Goal: Information Seeking & Learning: Learn about a topic

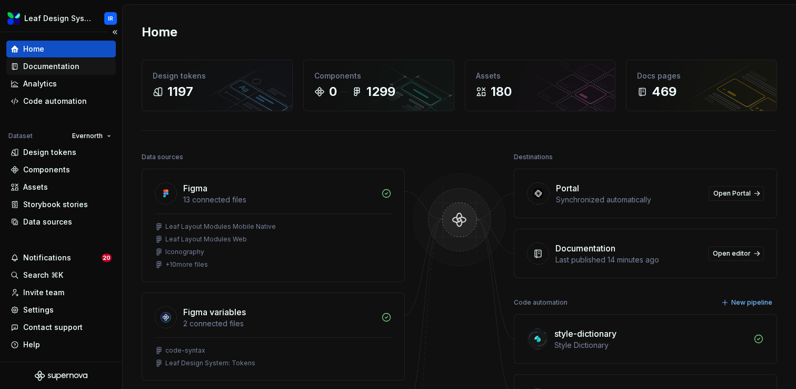
click at [58, 62] on div "Documentation" at bounding box center [51, 66] width 56 height 11
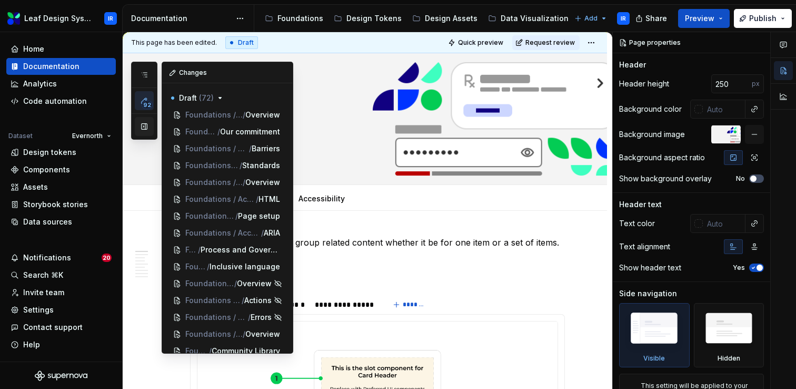
click at [140, 128] on button "button" at bounding box center [144, 126] width 19 height 19
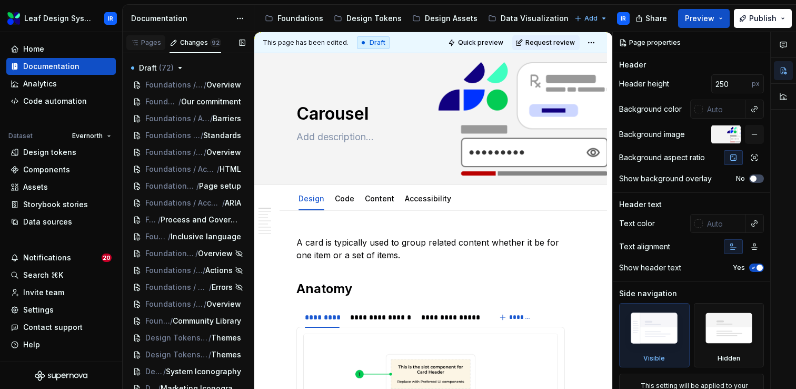
click at [145, 44] on div "Pages" at bounding box center [146, 42] width 31 height 8
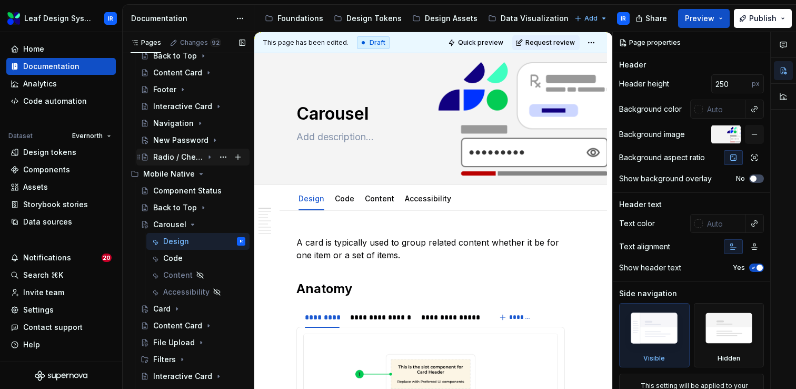
scroll to position [123, 0]
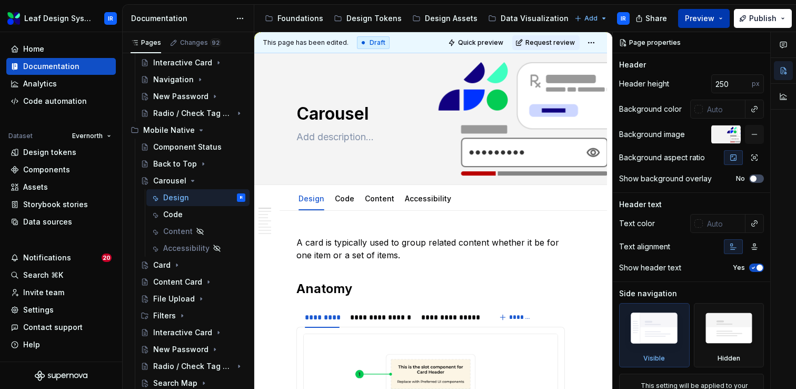
click at [717, 16] on button "Preview" at bounding box center [704, 18] width 52 height 19
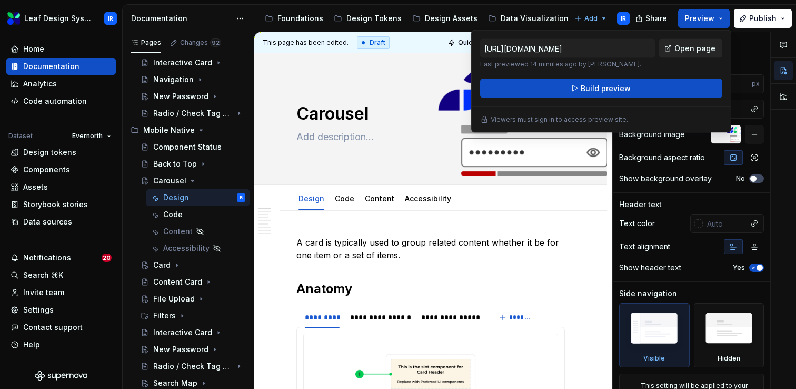
click at [699, 48] on span "Open page" at bounding box center [694, 48] width 41 height 11
click at [162, 304] on div "File Upload" at bounding box center [199, 298] width 92 height 15
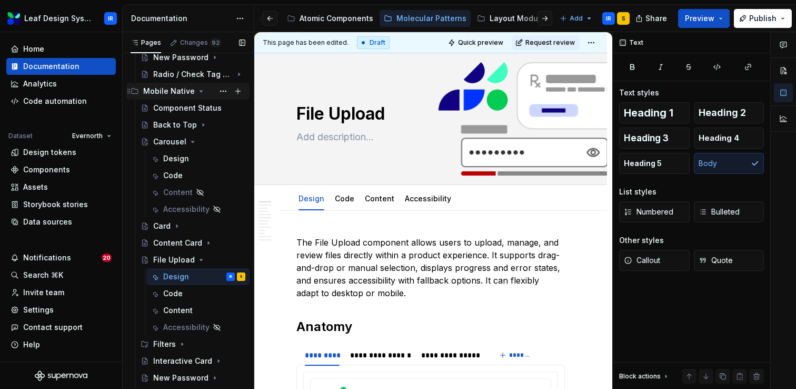
scroll to position [191, 0]
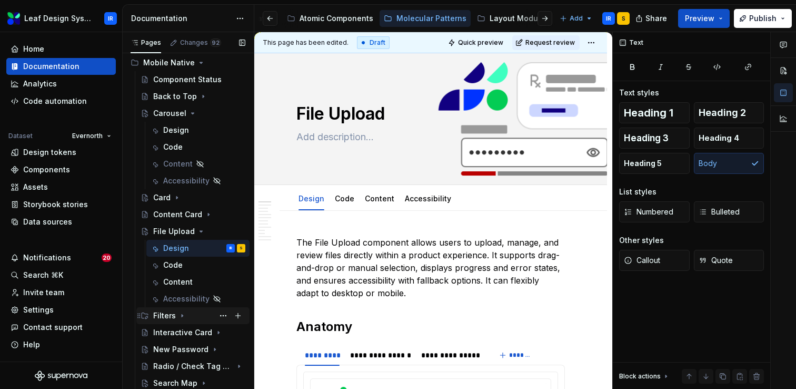
click at [168, 315] on div "Filters" at bounding box center [164, 315] width 23 height 11
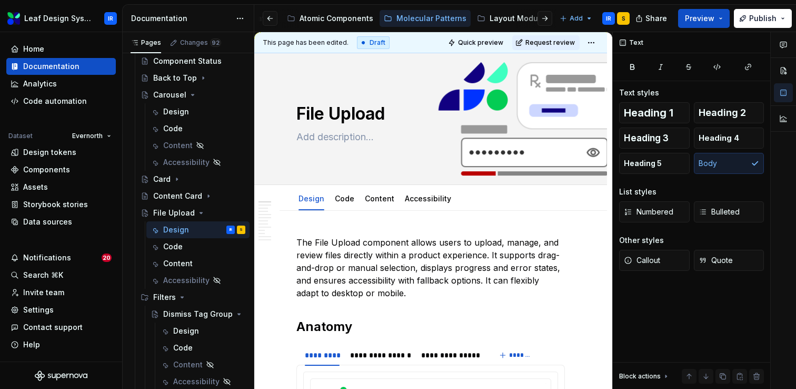
scroll to position [195, 0]
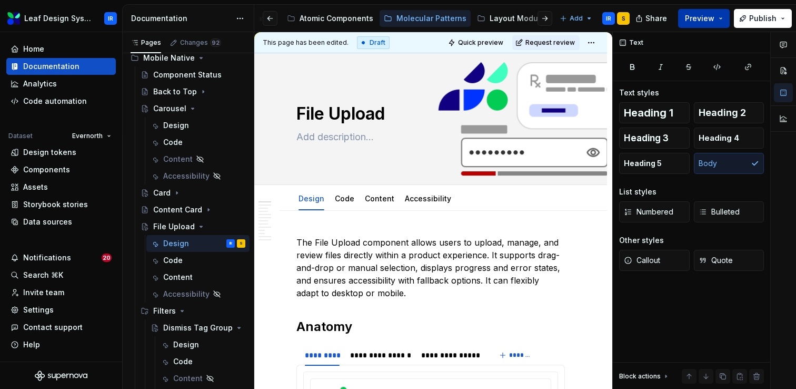
click at [726, 19] on button "Preview" at bounding box center [704, 18] width 52 height 19
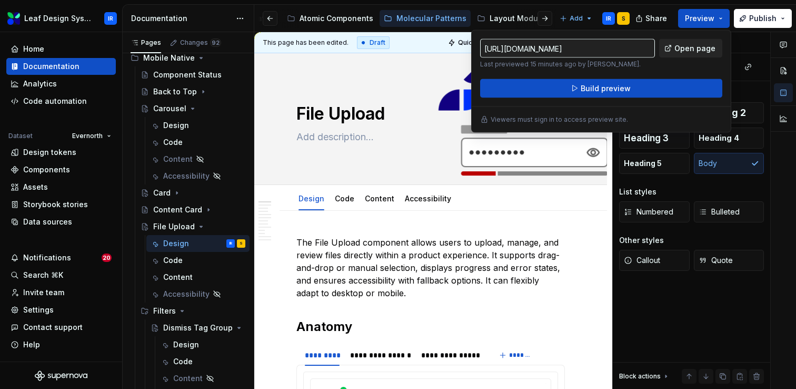
click at [696, 52] on span "Open page" at bounding box center [694, 48] width 41 height 11
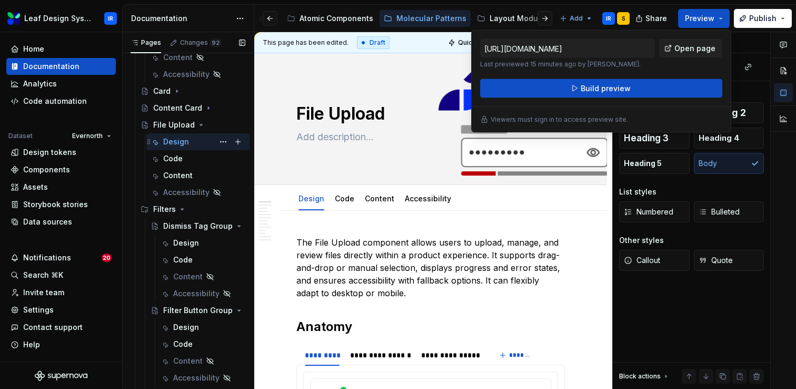
scroll to position [299, 0]
click at [223, 209] on button "Page tree" at bounding box center [223, 207] width 15 height 15
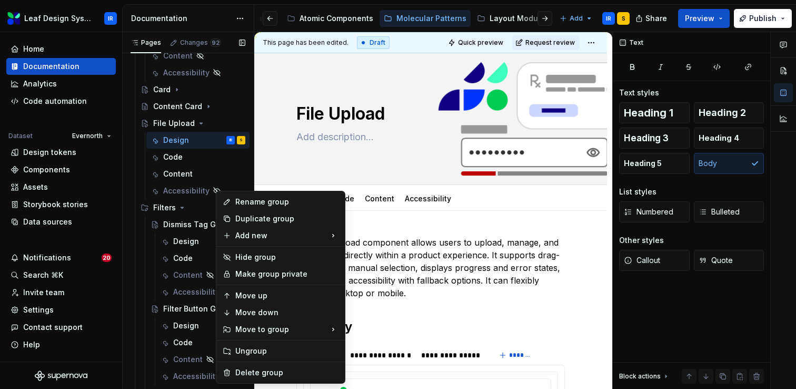
click at [170, 207] on div "Pages Changes 92 Add Accessibility guide for tree Page tree. Navigate the tree …" at bounding box center [188, 212] width 132 height 361
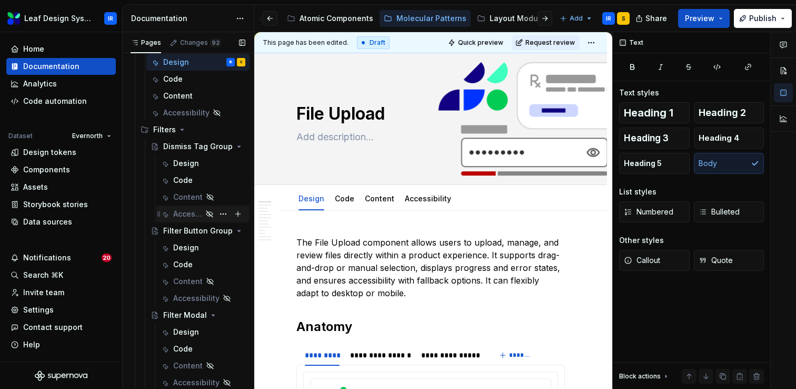
scroll to position [356, 0]
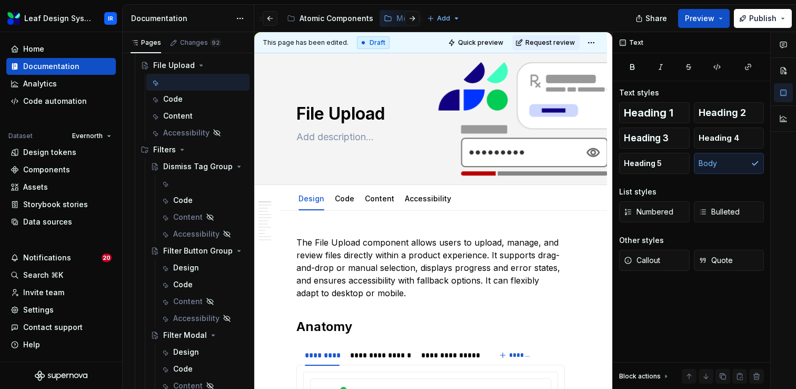
type textarea "*"
